Goal: Navigation & Orientation: Find specific page/section

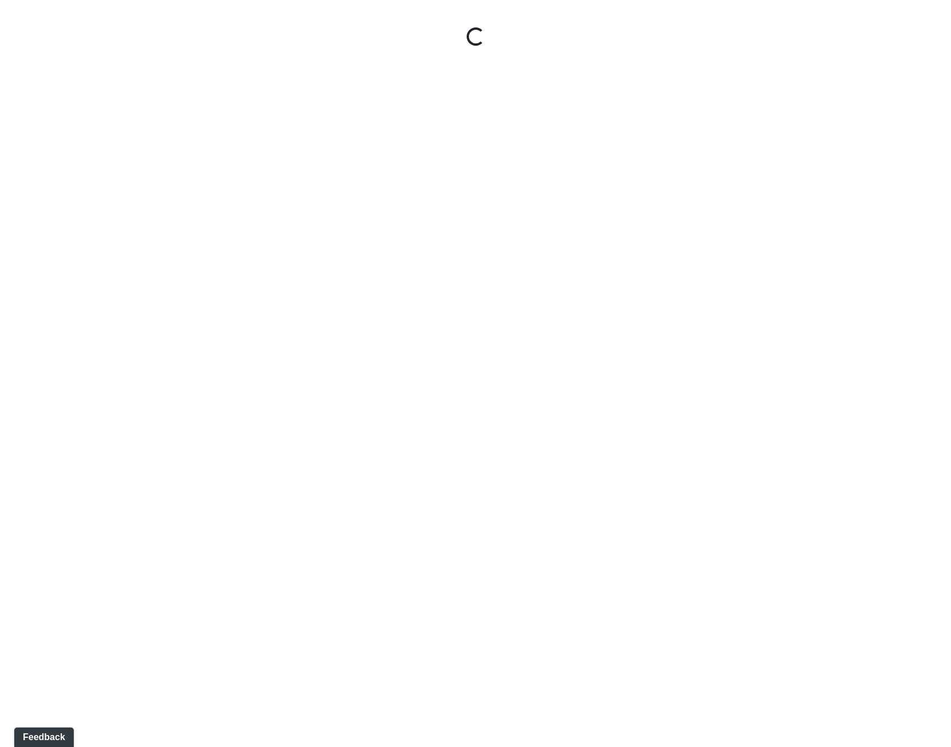
select select "gontoaMErPAtzSBVXh4ptW"
select select "h3ebyGk32eUmSzz99H473o"
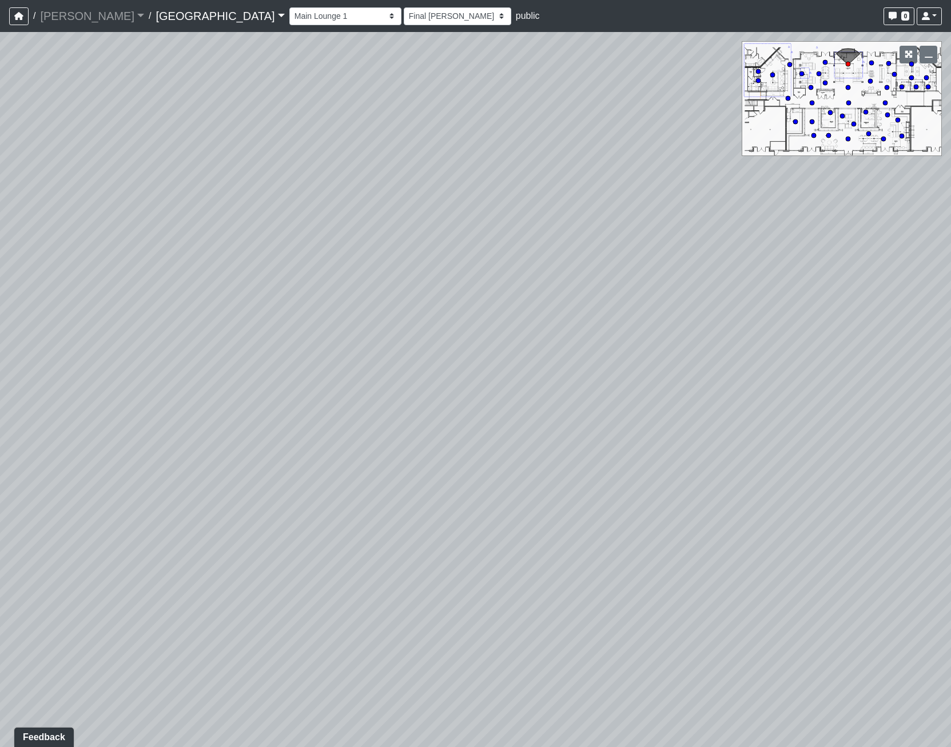
click at [166, 25] on link "[GEOGRAPHIC_DATA]" at bounding box center [220, 16] width 129 height 23
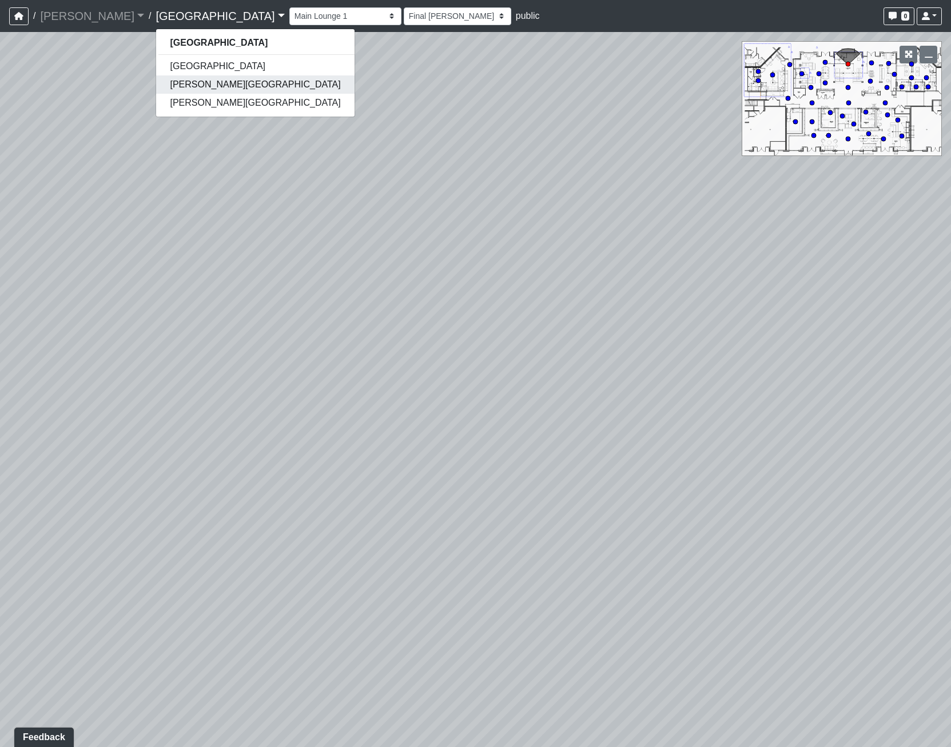
click at [185, 82] on link "[PERSON_NAME][GEOGRAPHIC_DATA]" at bounding box center [255, 84] width 198 height 18
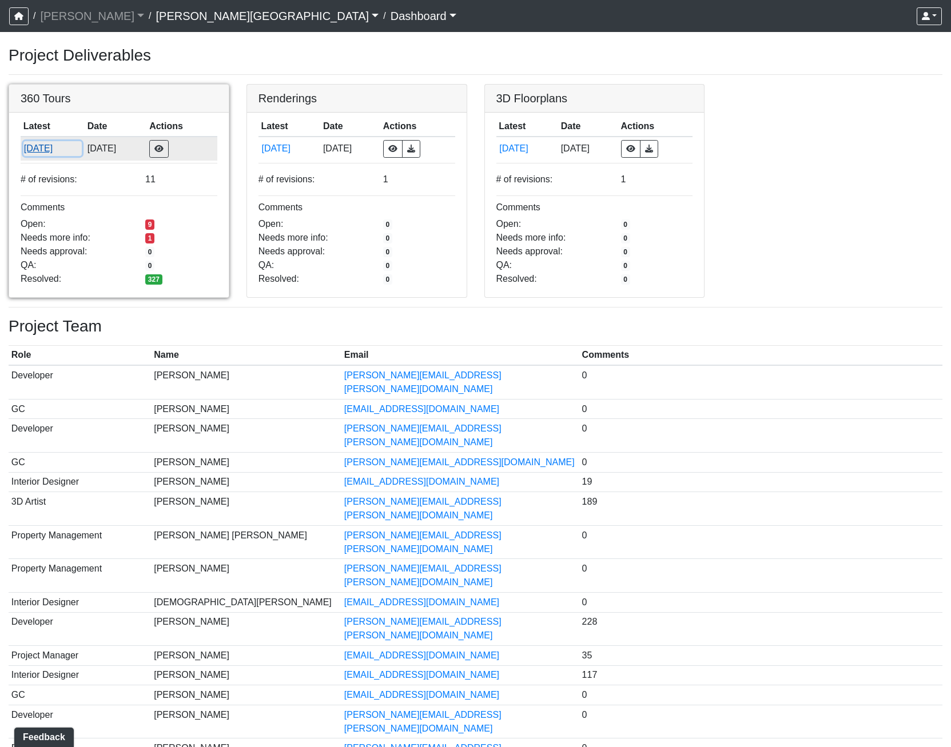
click at [50, 145] on button "8/22/2025" at bounding box center [52, 148] width 58 height 15
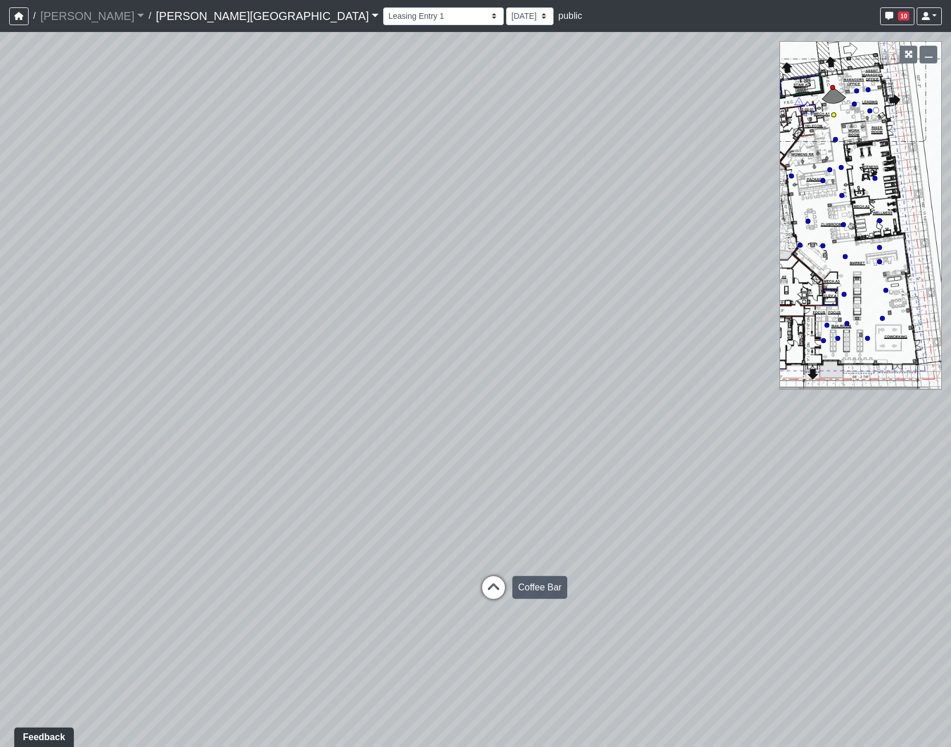
click at [490, 587] on icon at bounding box center [493, 593] width 34 height 34
click at [476, 615] on icon at bounding box center [474, 627] width 34 height 34
click at [469, 593] on icon at bounding box center [462, 595] width 34 height 34
click at [500, 664] on icon at bounding box center [508, 673] width 34 height 34
click at [492, 568] on icon at bounding box center [487, 565] width 34 height 34
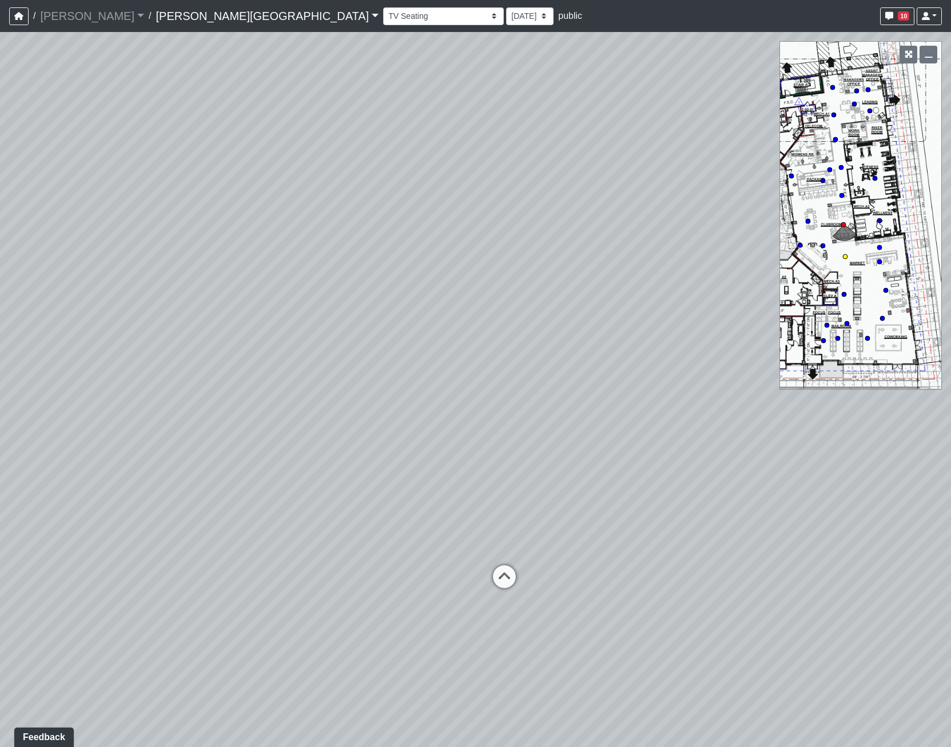
click at [492, 568] on icon at bounding box center [504, 582] width 34 height 34
drag, startPoint x: 318, startPoint y: 547, endPoint x: 736, endPoint y: 581, distance: 418.8
click at [736, 581] on div "Loading... Coffee Bar Loading... Leasing Hallway Loading... Leasing Entry 1 Loa…" at bounding box center [475, 389] width 951 height 715
click at [418, 575] on icon at bounding box center [417, 574] width 34 height 34
drag, startPoint x: 492, startPoint y: 528, endPoint x: 189, endPoint y: 445, distance: 314.3
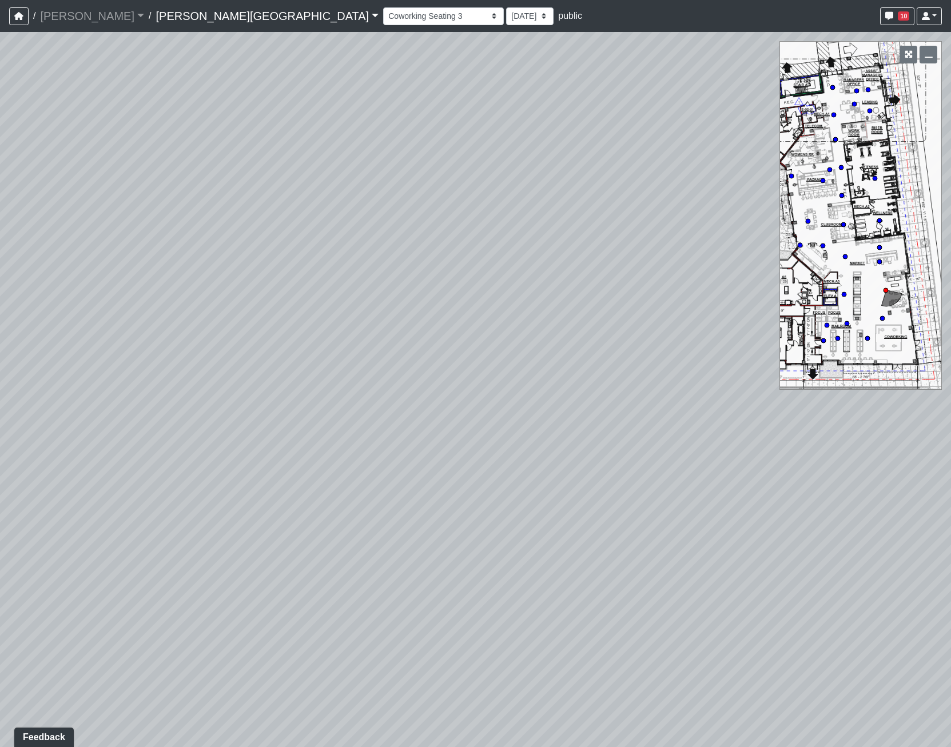
click at [189, 445] on div "Loading... Coffee Bar Loading... Leasing Hallway Loading... Leasing Entry 1 Loa…" at bounding box center [475, 389] width 951 height 715
click at [627, 555] on icon at bounding box center [621, 556] width 34 height 34
select select "s8G2UFdYkfqv77tSwsqNr7"
drag, startPoint x: 834, startPoint y: 525, endPoint x: 92, endPoint y: 389, distance: 754.5
click at [92, 389] on div "Loading... Coffee Bar Loading... Leasing Hallway Loading... Leasing Entry 1 Loa…" at bounding box center [475, 389] width 951 height 715
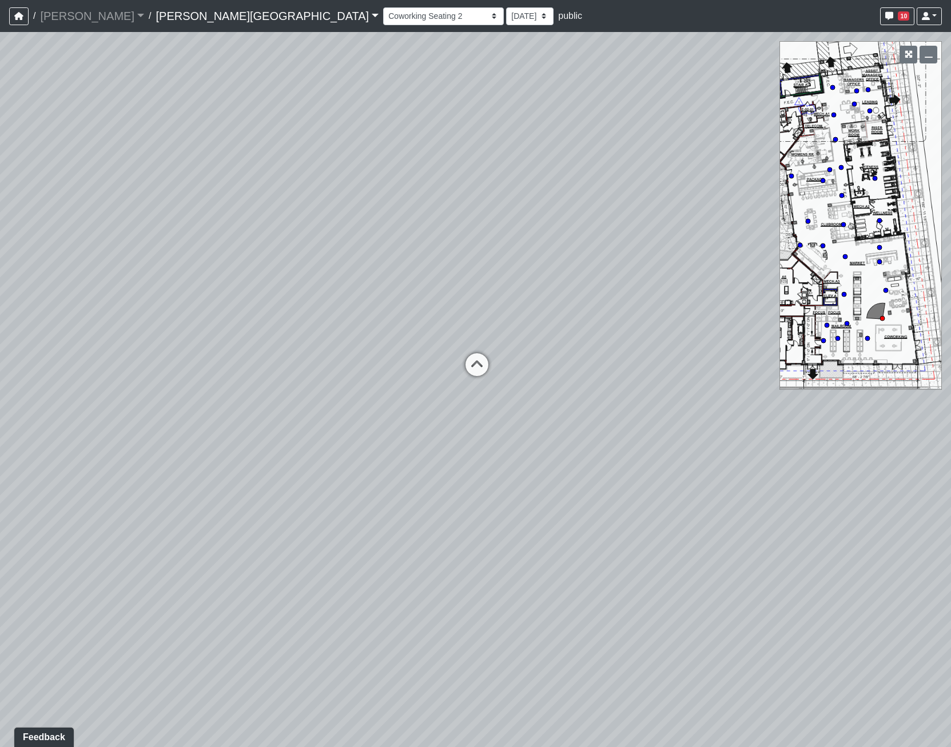
drag, startPoint x: 783, startPoint y: 551, endPoint x: 27, endPoint y: 477, distance: 759.4
click at [27, 479] on div "Loading... Coffee Bar Loading... Leasing Hallway Loading... Leasing Entry 1 Loa…" at bounding box center [475, 389] width 951 height 715
